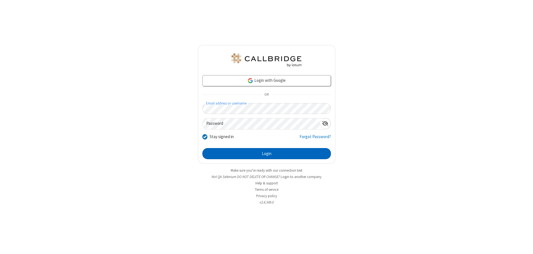
click at [267, 154] on button "Login" at bounding box center [266, 153] width 129 height 11
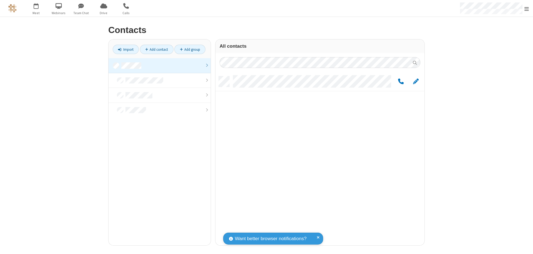
scroll to position [169, 205]
click at [416, 81] on span "Edit" at bounding box center [416, 81] width 6 height 7
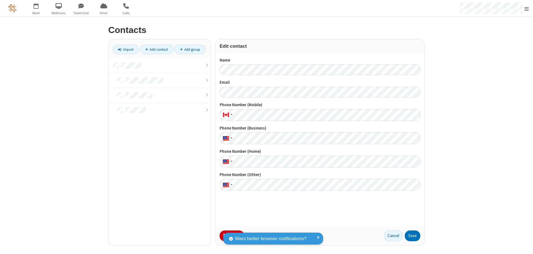
click at [0, 0] on button "No Thanks" at bounding box center [0, 0] width 0 height 0
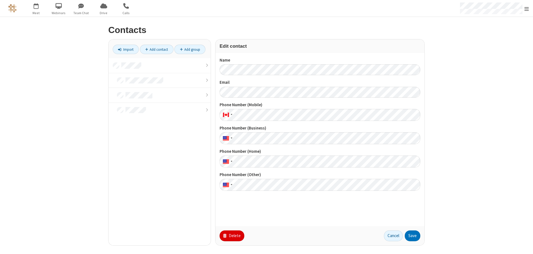
click at [231, 236] on button "Delete" at bounding box center [232, 236] width 25 height 11
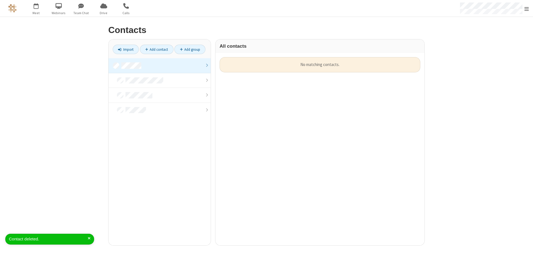
scroll to position [189, 205]
